Goal: Task Accomplishment & Management: Manage account settings

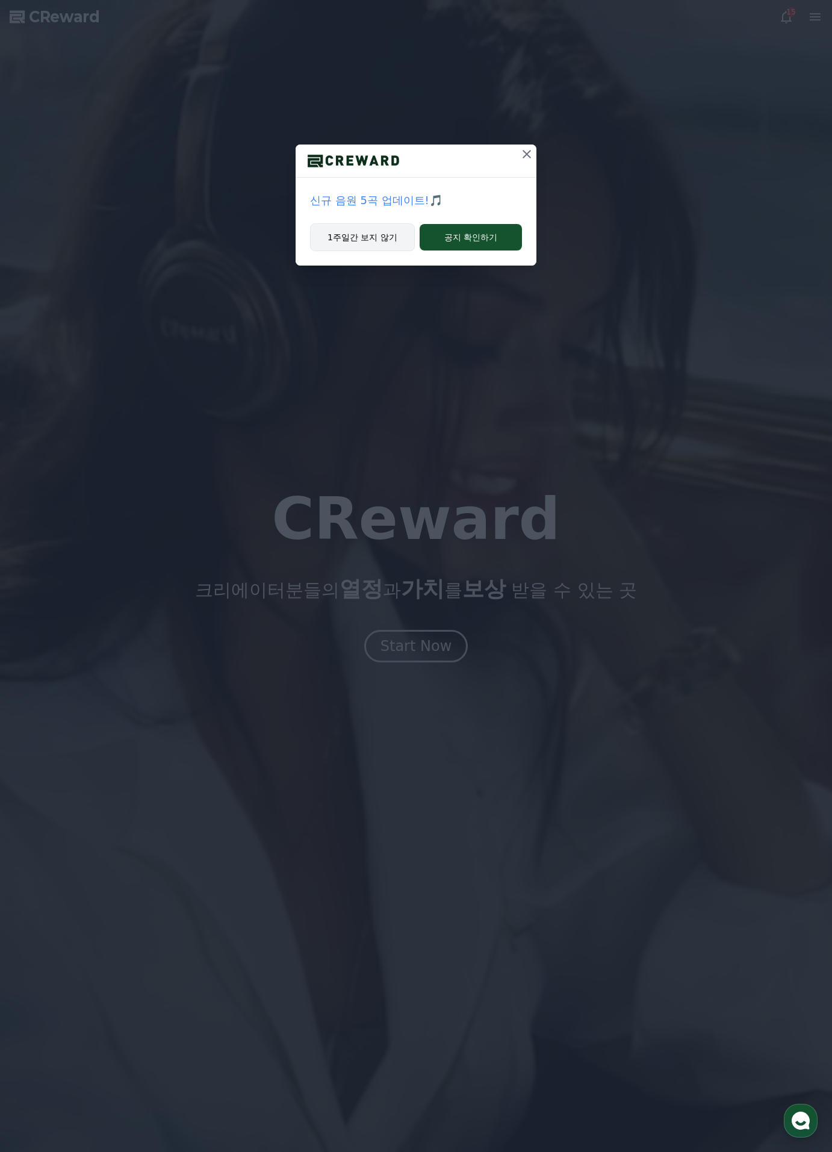
click at [388, 237] on button "1주일간 보지 않기" at bounding box center [362, 237] width 105 height 28
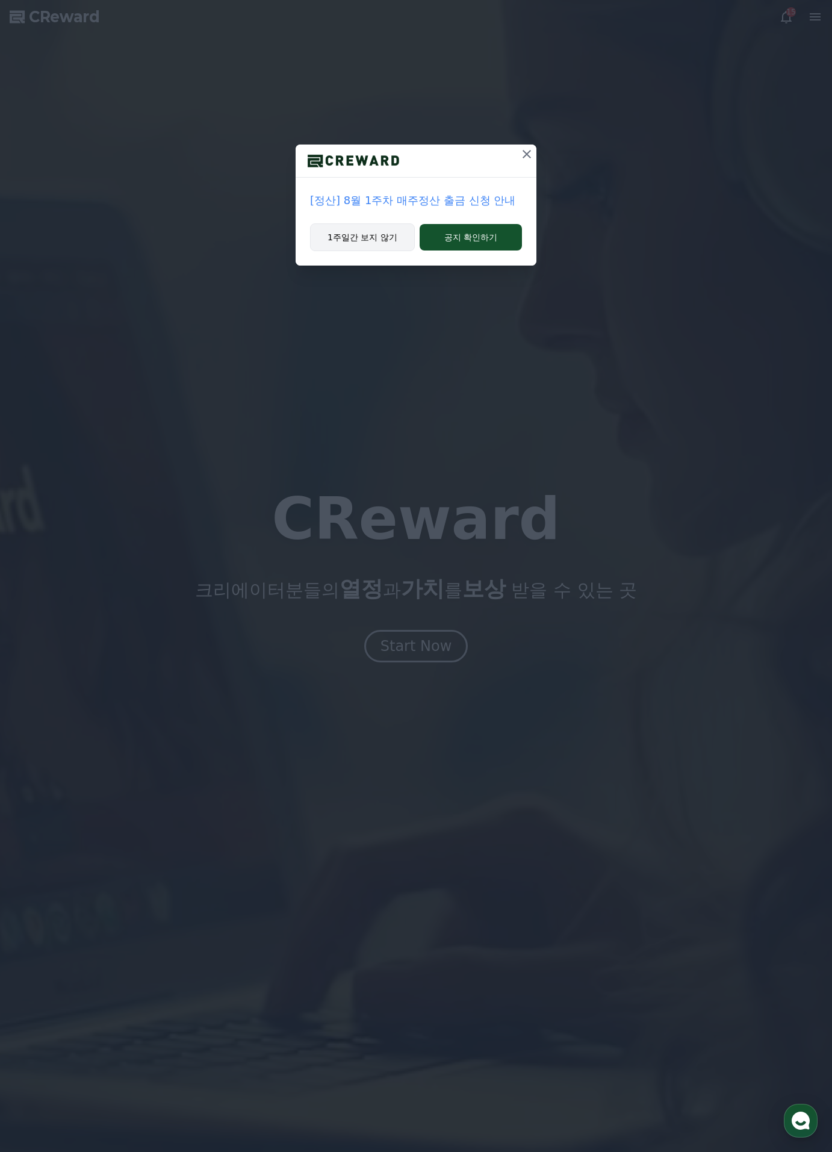
click at [369, 245] on button "1주일간 보지 않기" at bounding box center [362, 237] width 105 height 28
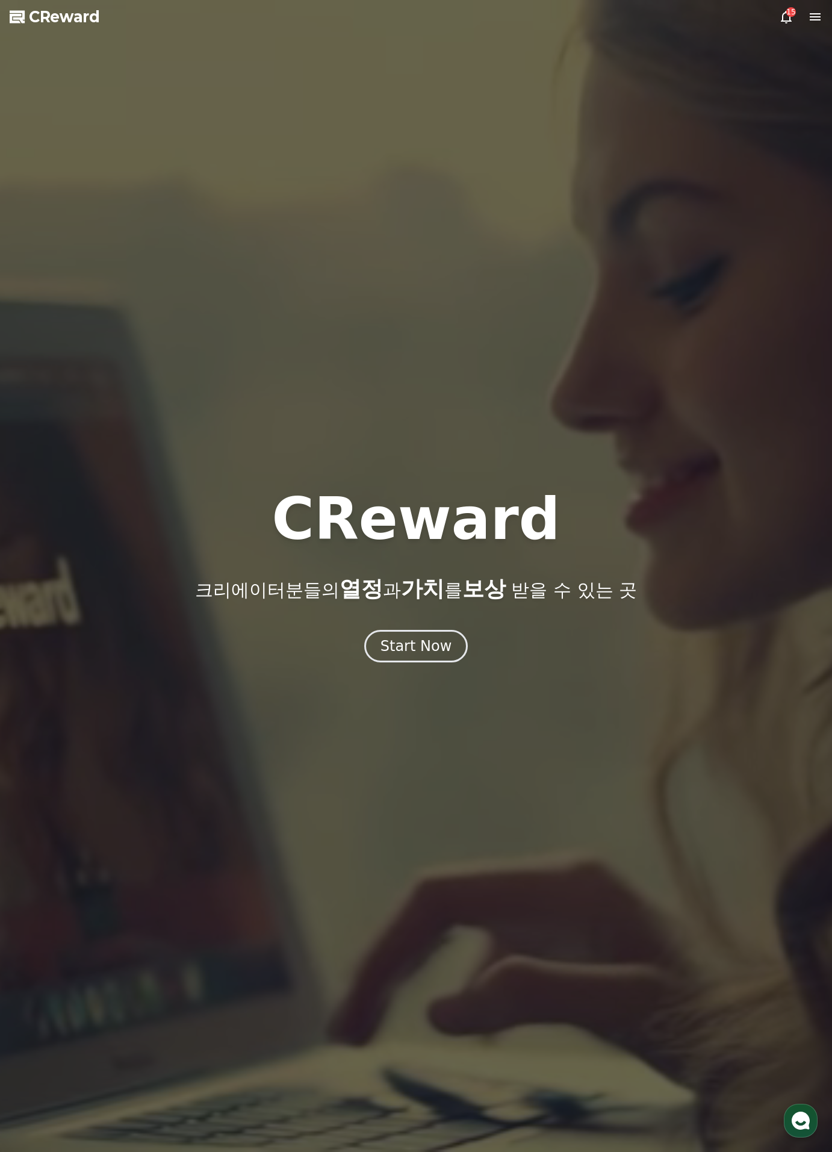
click at [788, 16] on div "15" at bounding box center [792, 12] width 10 height 10
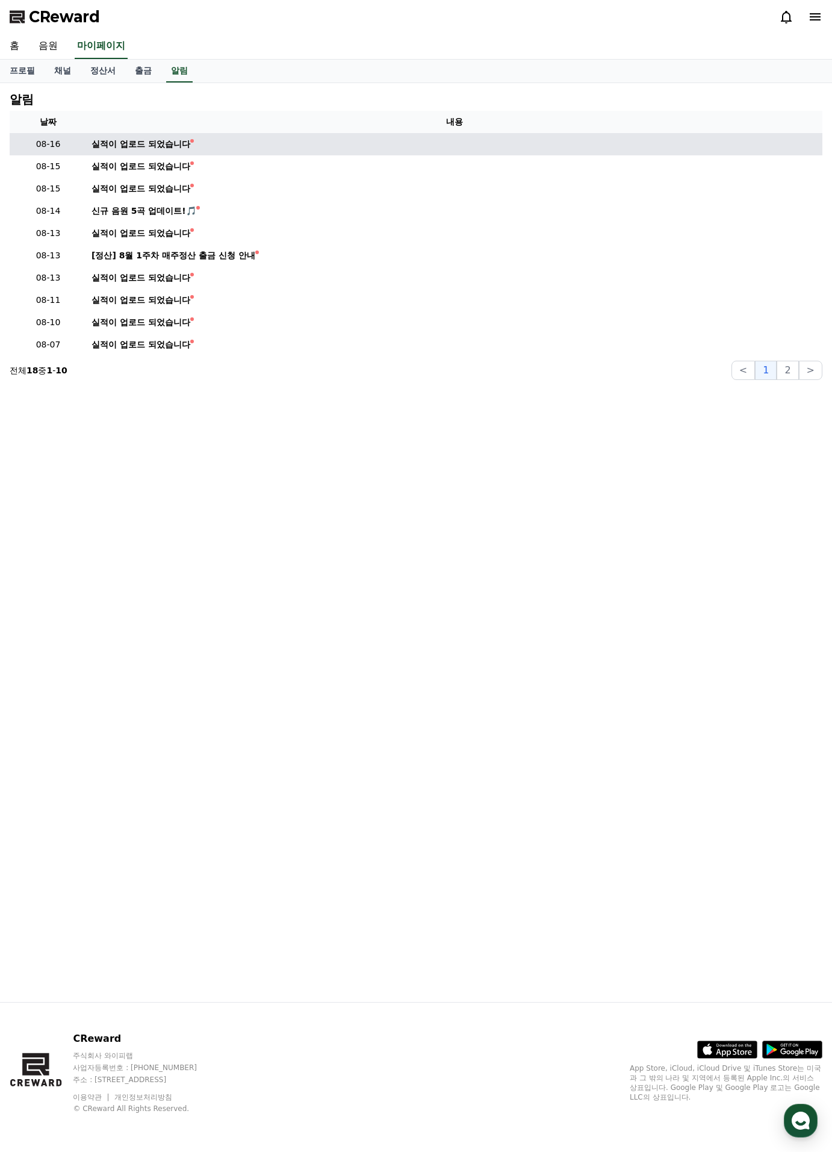
click at [170, 151] on td "실적이 업로드 되었습니다" at bounding box center [455, 144] width 736 height 22
click at [167, 149] on div "실적이 업로드 되었습니다" at bounding box center [141, 144] width 99 height 13
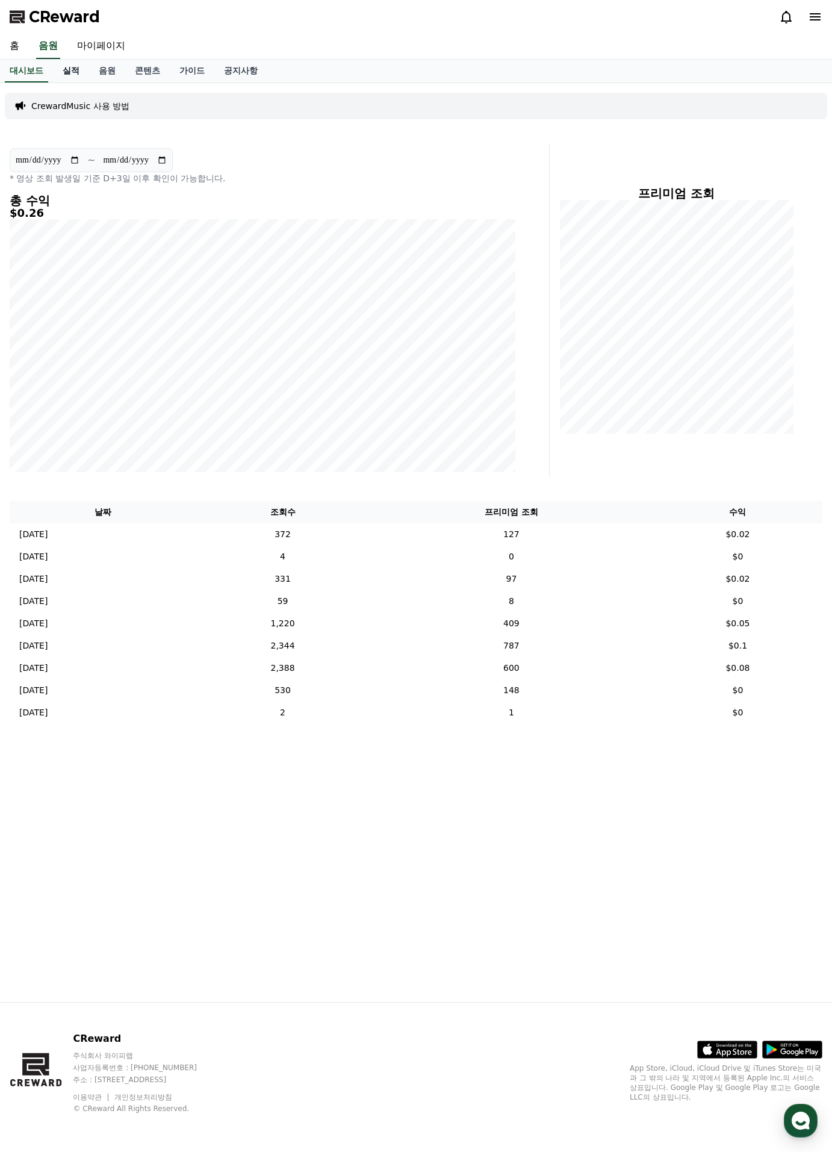
click at [71, 73] on link "실적" at bounding box center [71, 71] width 36 height 23
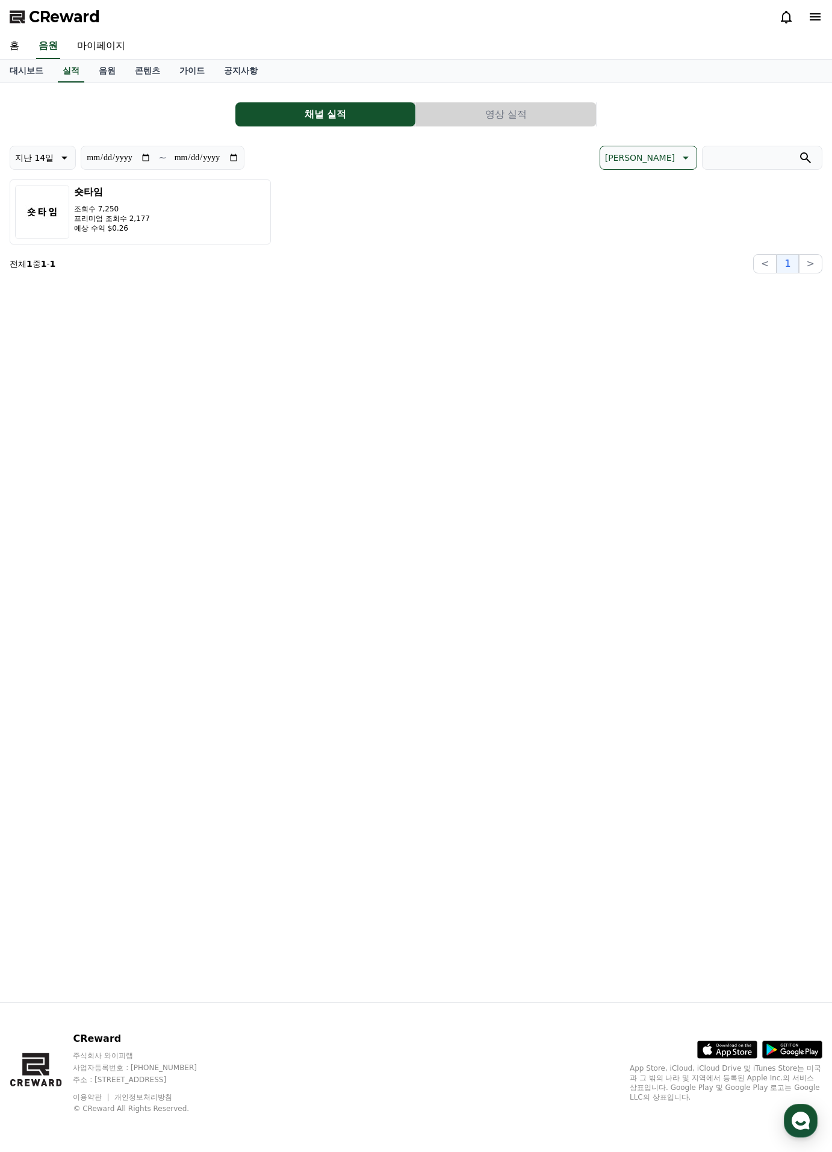
click at [461, 122] on button "영상 실적" at bounding box center [506, 114] width 180 height 24
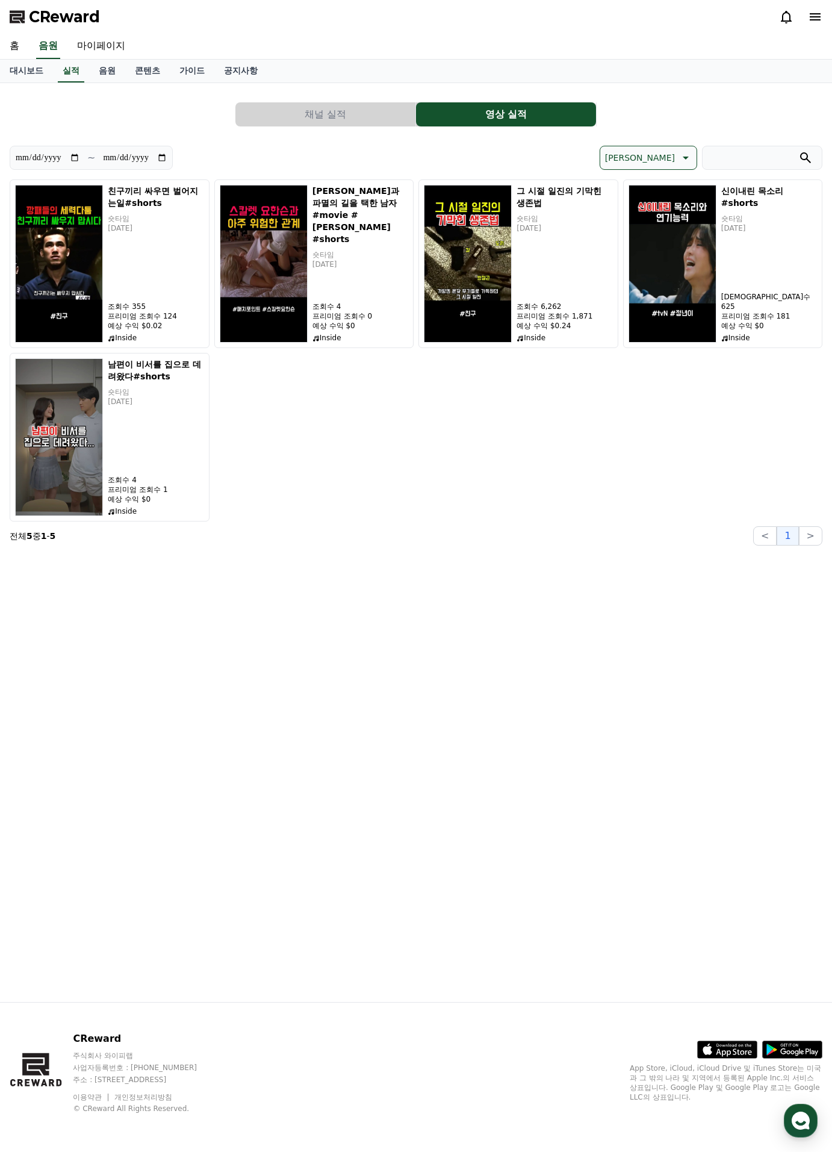
click at [301, 110] on button "채널 실적" at bounding box center [325, 114] width 180 height 24
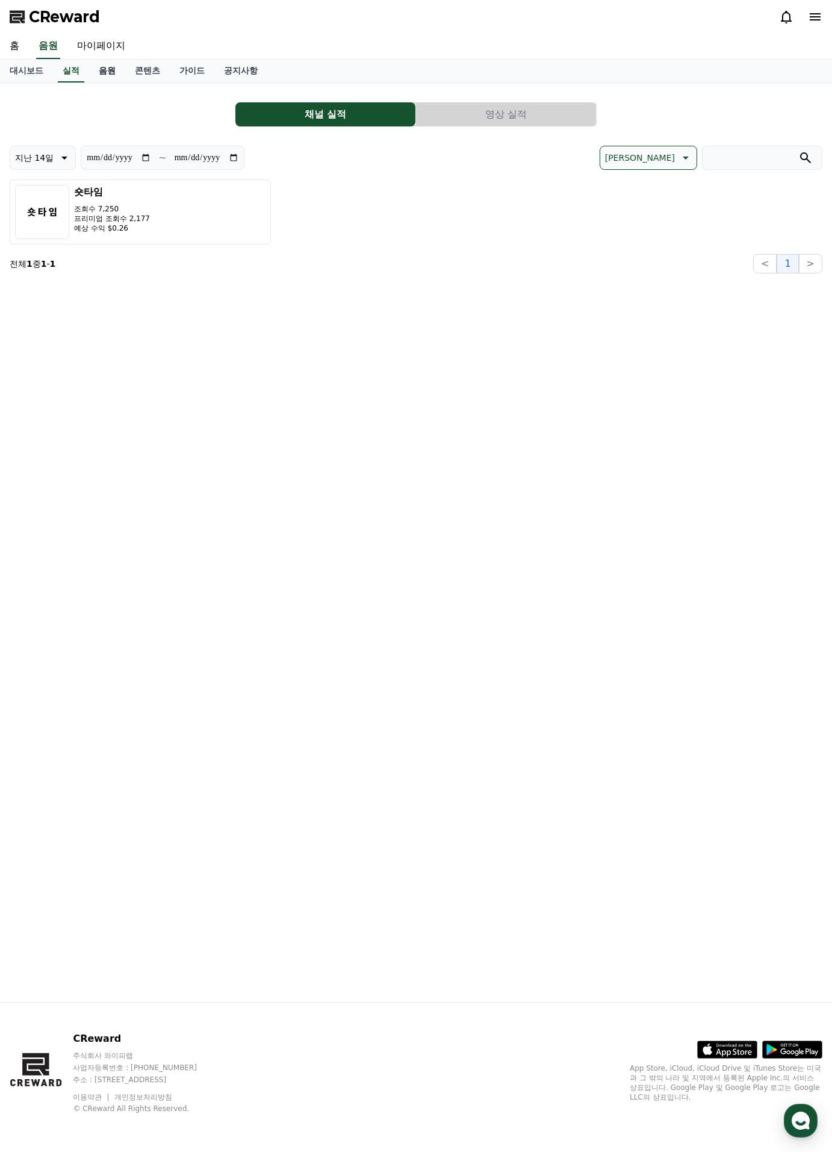
click at [116, 74] on link "음원" at bounding box center [107, 71] width 36 height 23
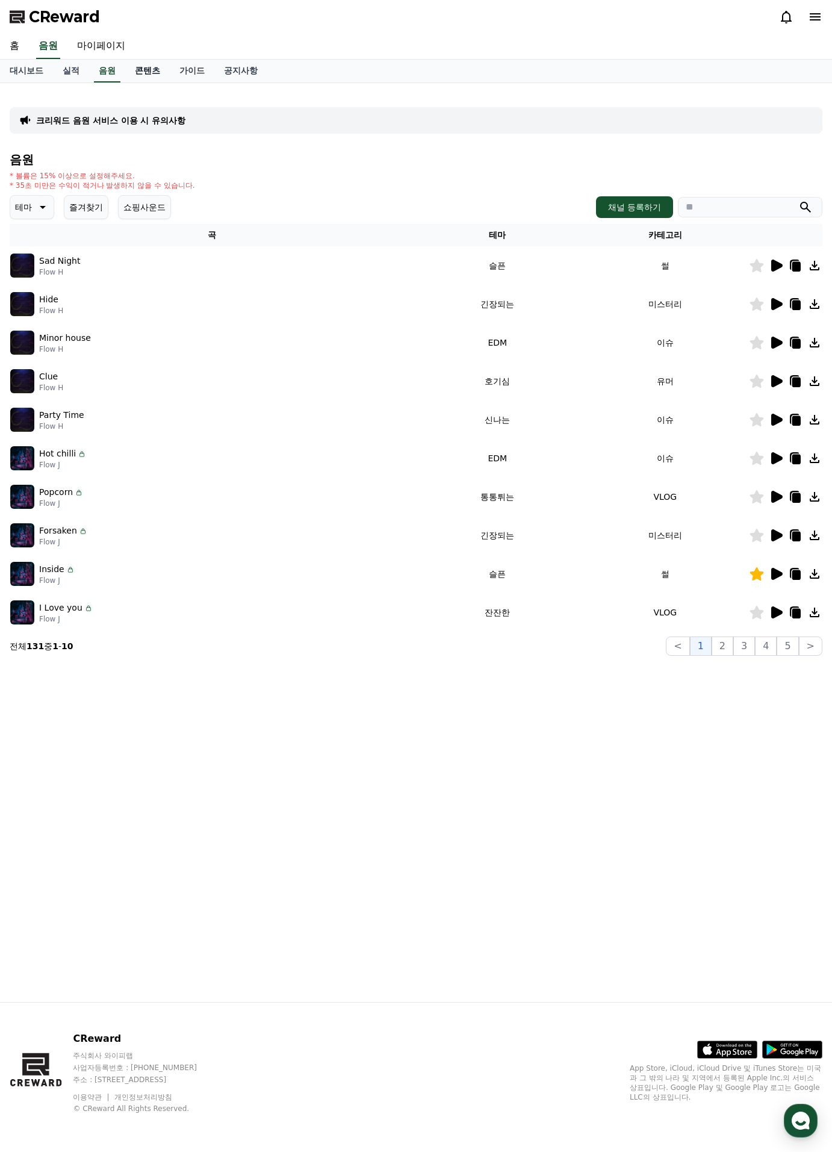
click at [148, 72] on link "콘텐츠" at bounding box center [147, 71] width 45 height 23
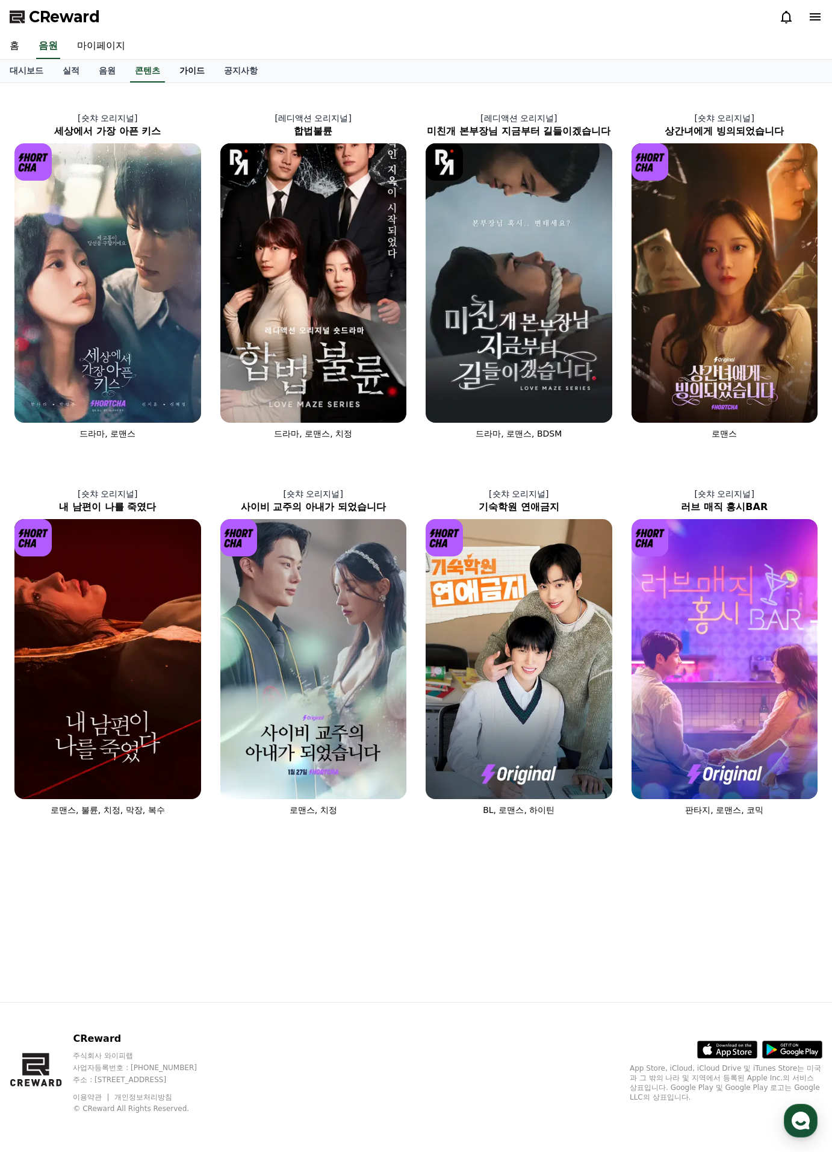
click at [199, 73] on link "가이드" at bounding box center [192, 71] width 45 height 23
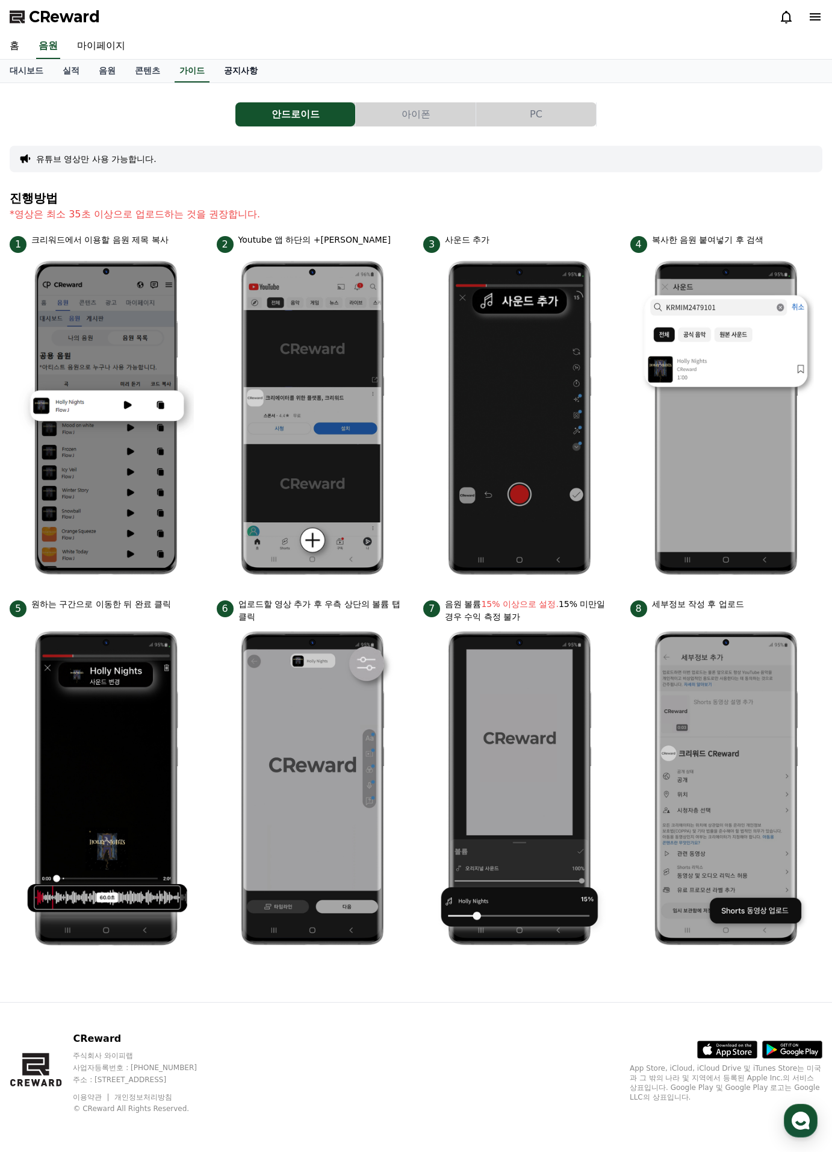
click at [248, 73] on link "공지사항" at bounding box center [240, 71] width 53 height 23
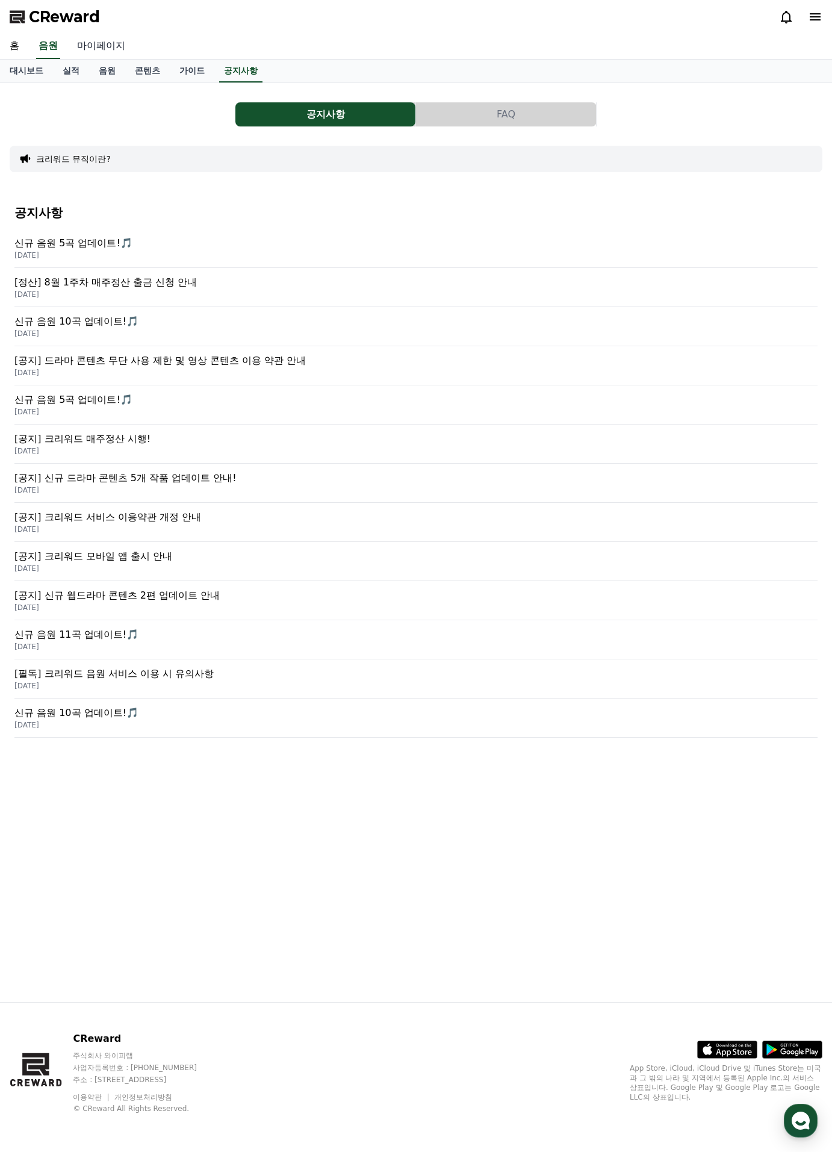
click at [117, 44] on link "마이페이지" at bounding box center [100, 46] width 67 height 25
select select "**********"
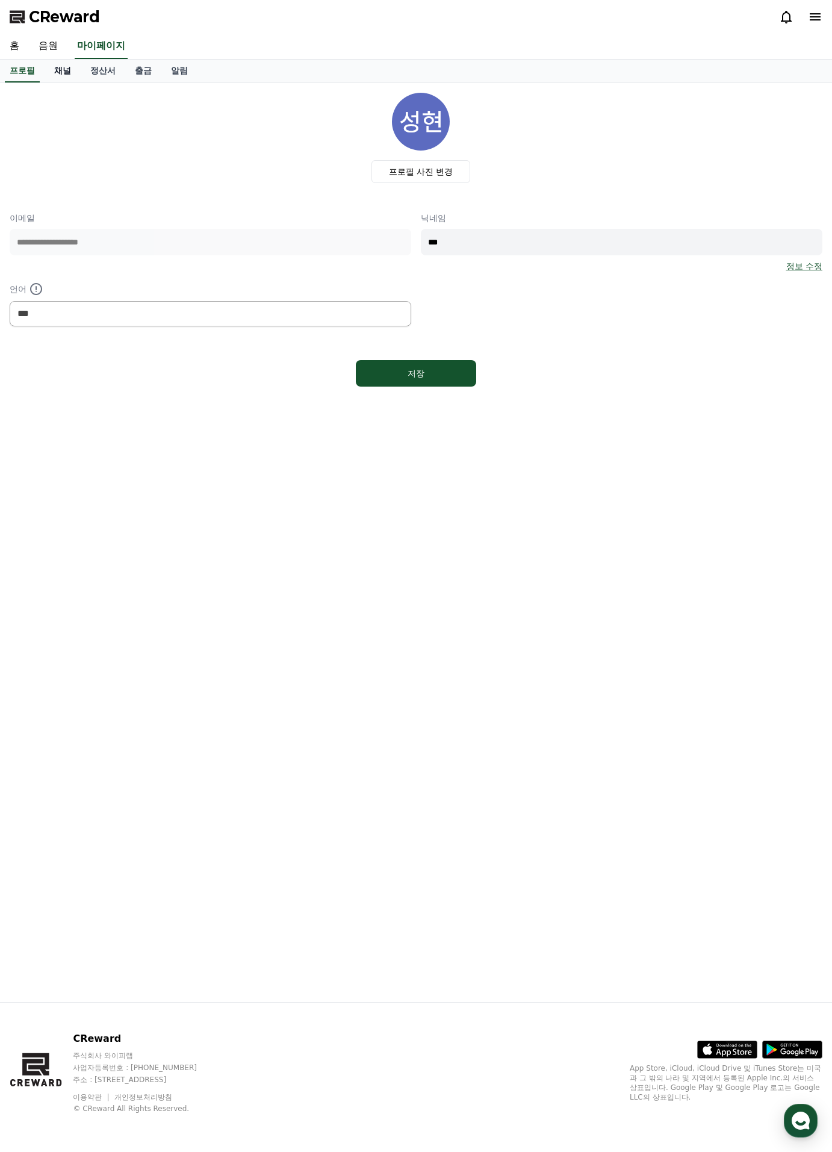
click at [67, 76] on link "채널" at bounding box center [63, 71] width 36 height 23
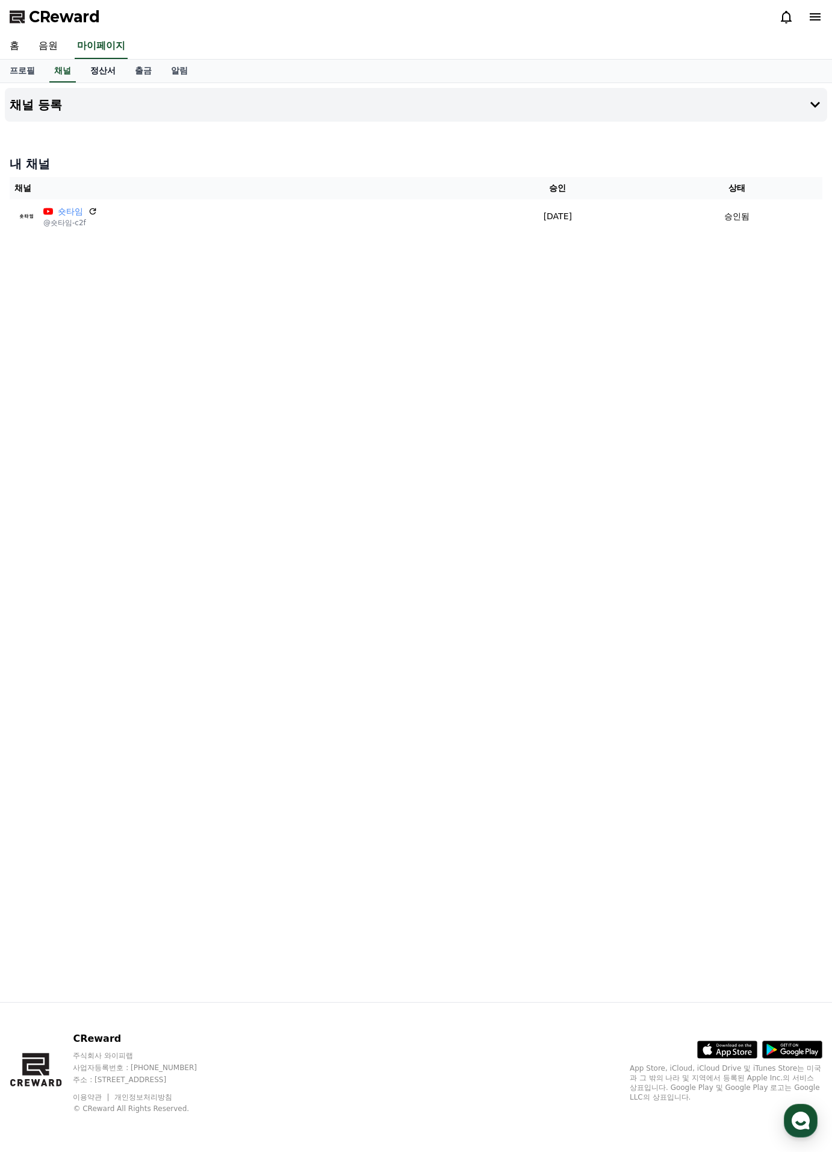
click at [104, 73] on link "정산서" at bounding box center [103, 71] width 45 height 23
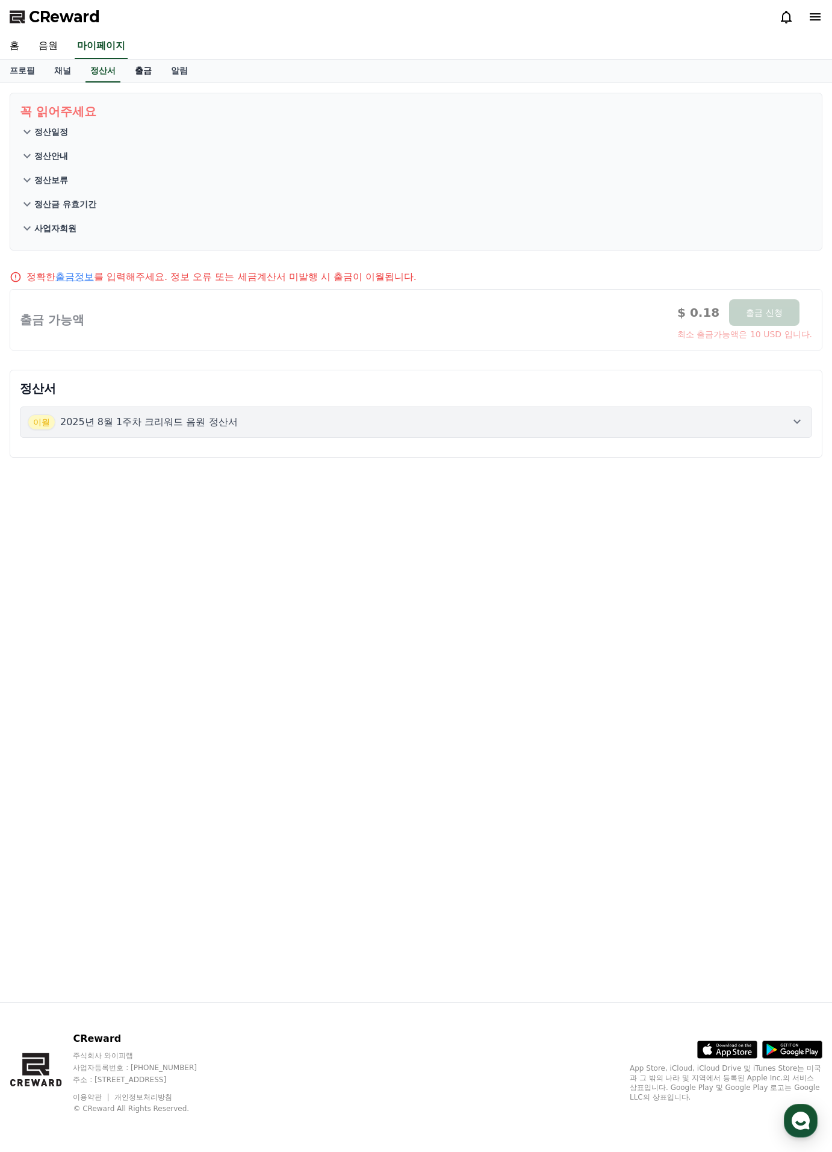
click at [145, 72] on link "출금" at bounding box center [143, 71] width 36 height 23
click at [182, 73] on link "알림" at bounding box center [179, 71] width 36 height 23
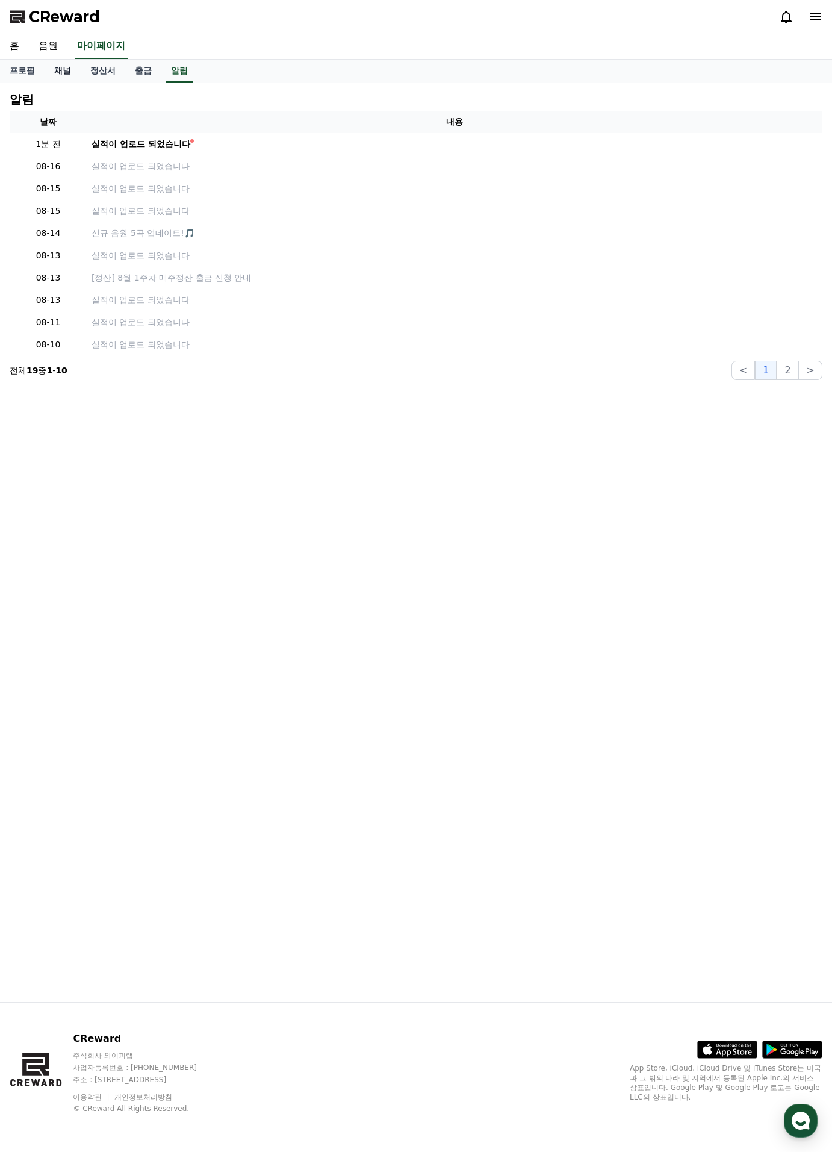
click at [66, 74] on link "채널" at bounding box center [63, 71] width 36 height 23
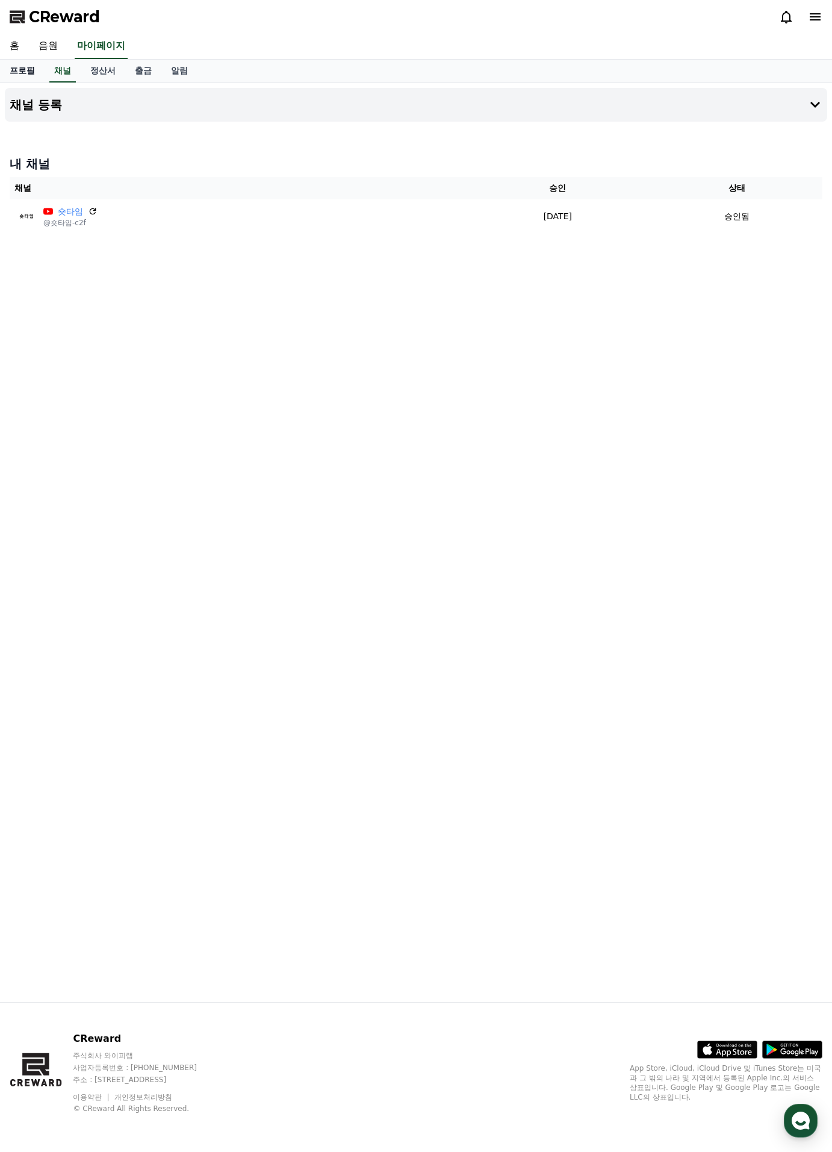
click at [29, 74] on link "프로필" at bounding box center [22, 71] width 45 height 23
select select "**********"
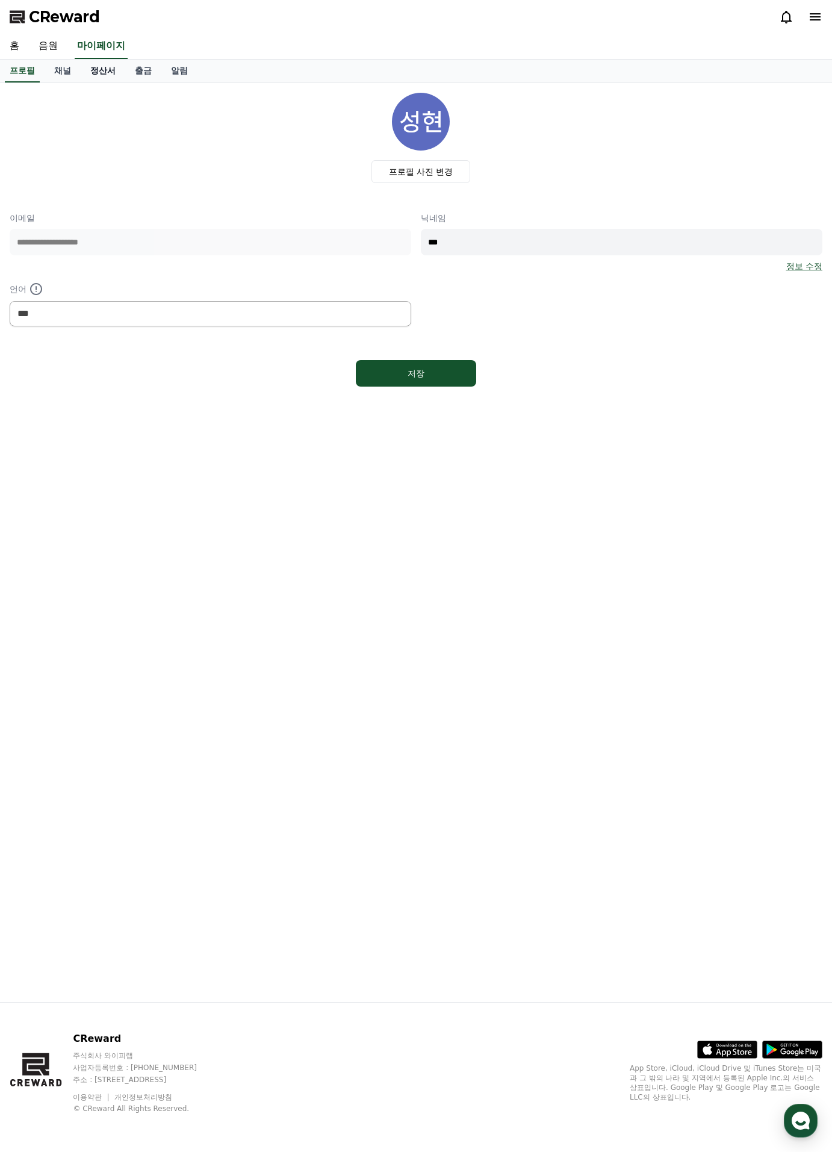
click at [96, 74] on link "정산서" at bounding box center [103, 71] width 45 height 23
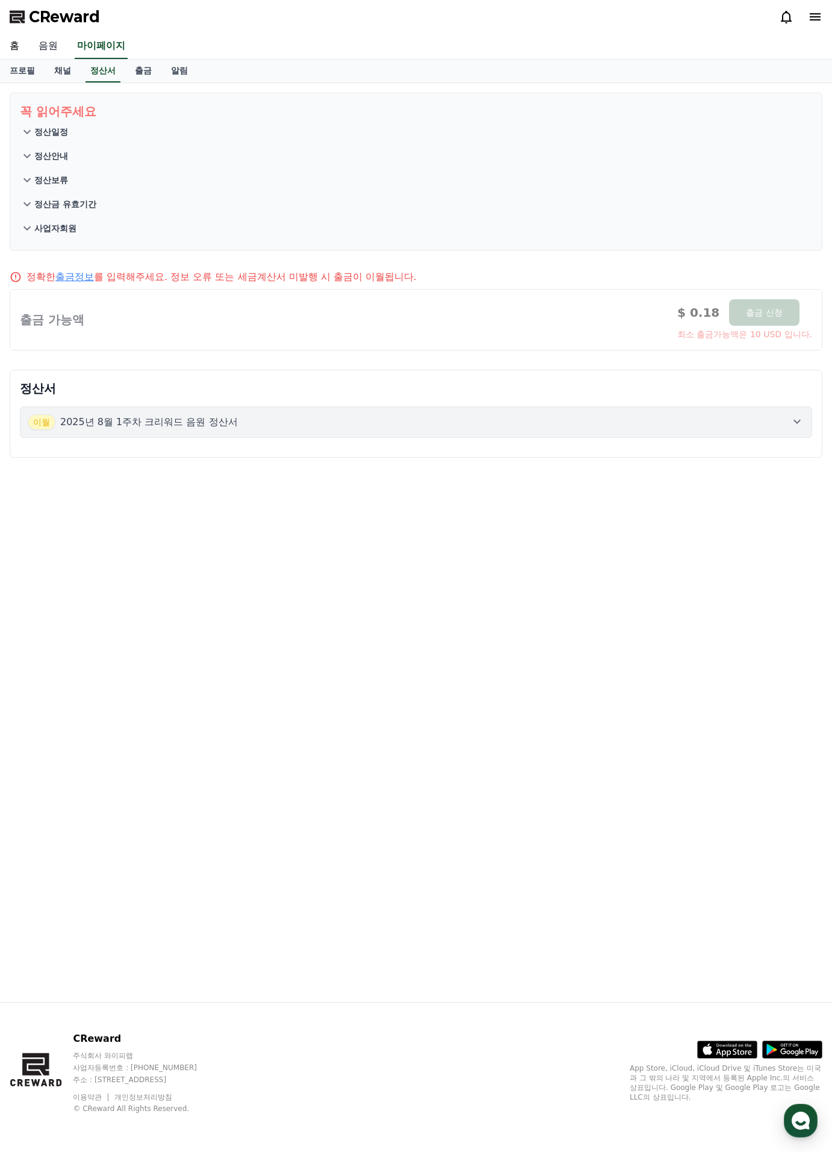
click at [45, 43] on link "음원" at bounding box center [48, 46] width 39 height 25
